Goal: Obtain resource: Download file/media

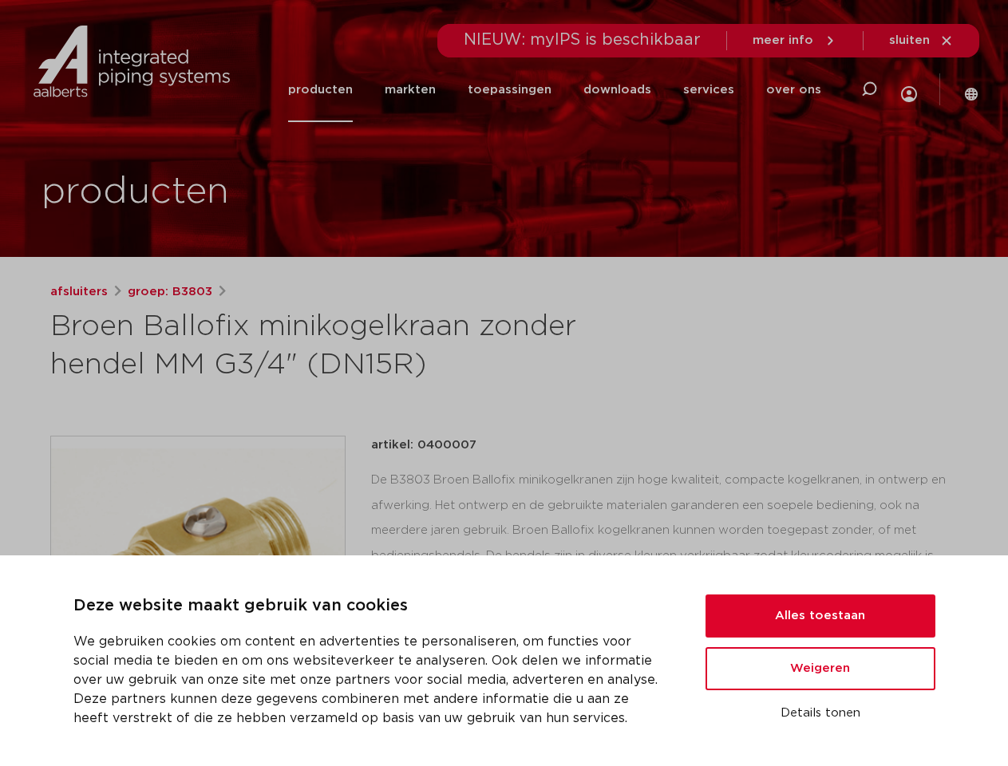
click at [504, 383] on h1 "Broen Ballofix minikogelkraan zonder hendel MM G3/4" (DN15R)" at bounding box center [349, 346] width 599 height 77
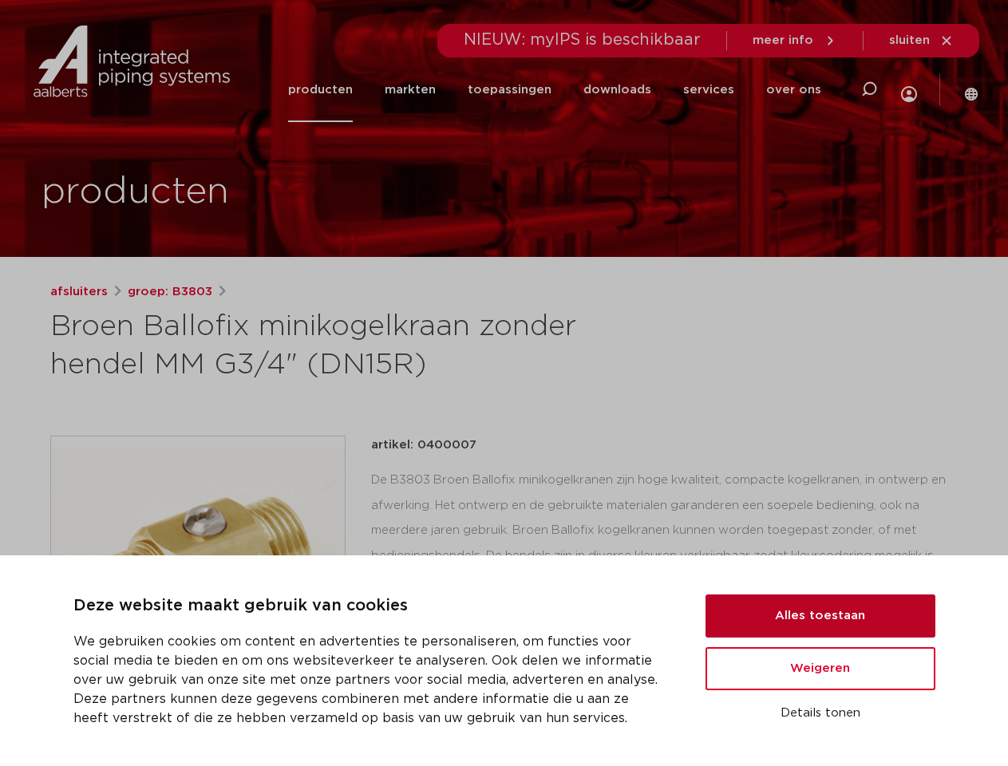
click at [820, 616] on button "Alles toestaan" at bounding box center [820, 616] width 230 height 43
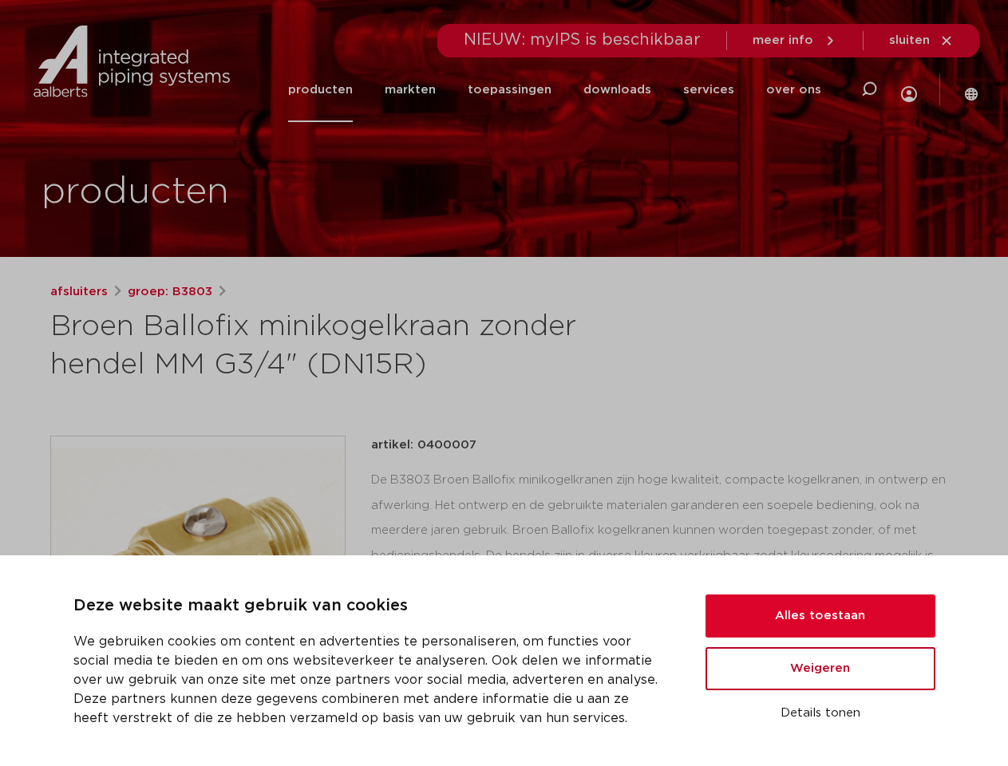
click at [820, 669] on button "Weigeren" at bounding box center [820, 668] width 230 height 43
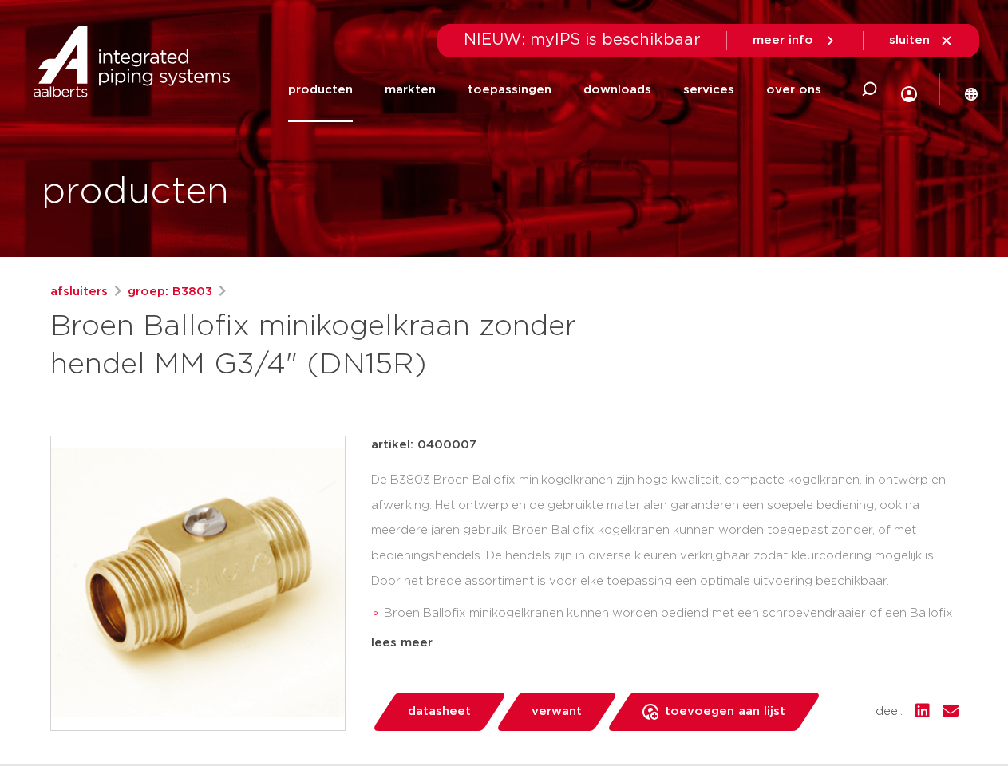
click at [820, 713] on div "datasheet verwant toevoegen aan lijst opslaan in my IPS verwijder uit lijst" at bounding box center [671, 712] width 575 height 38
click at [561, 89] on li "toepassingen" at bounding box center [510, 89] width 116 height 65
click at [867, 89] on icon at bounding box center [868, 89] width 19 height 19
click at [922, 41] on span "sluiten" at bounding box center [909, 40] width 41 height 12
